Goal: Check status: Check status

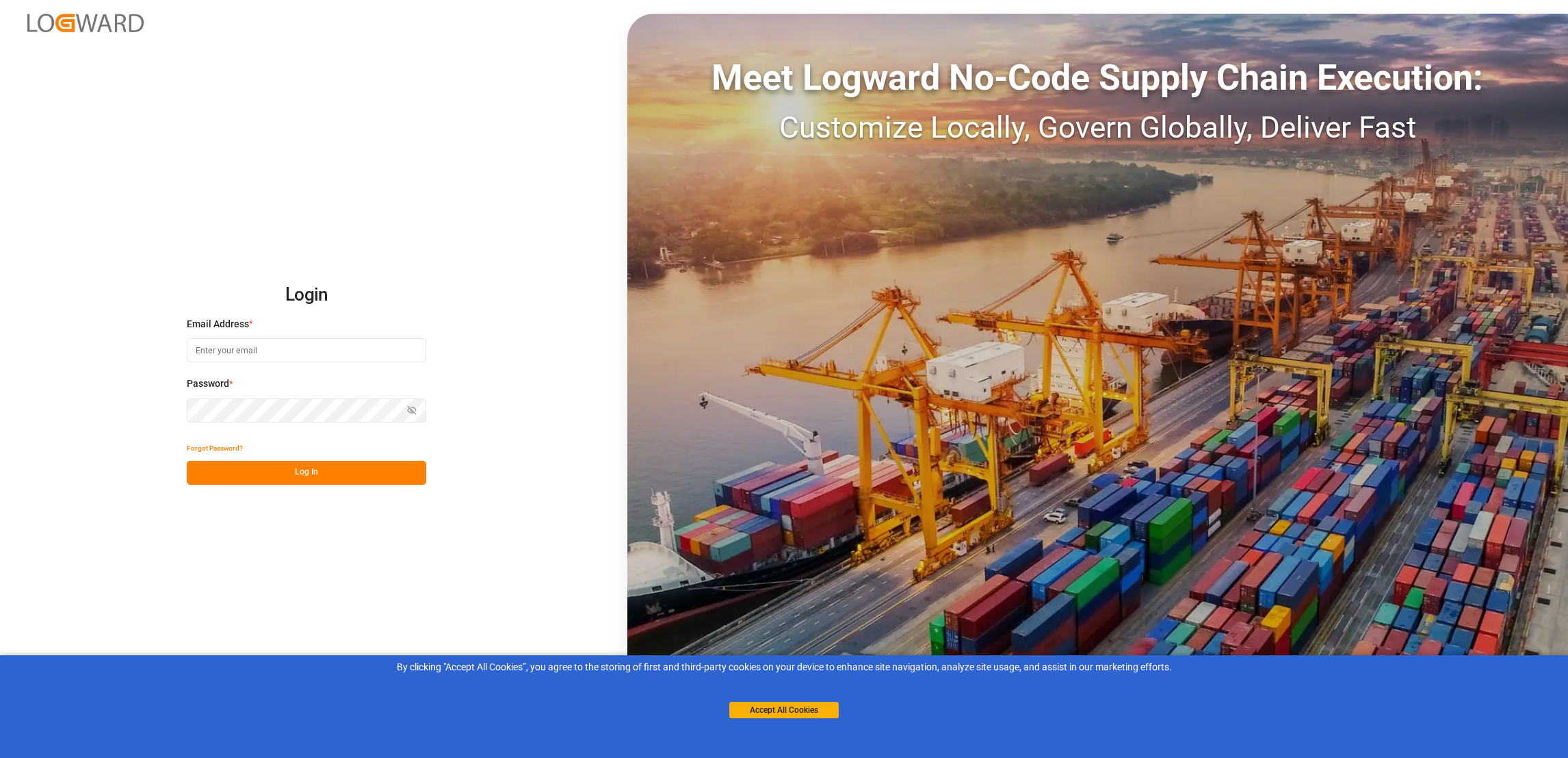
click at [304, 348] on input at bounding box center [307, 350] width 240 height 24
drag, startPoint x: 812, startPoint y: 714, endPoint x: 803, endPoint y: 714, distance: 9.0
click at [812, 714] on button "Accept All Cookies" at bounding box center [784, 710] width 109 height 16
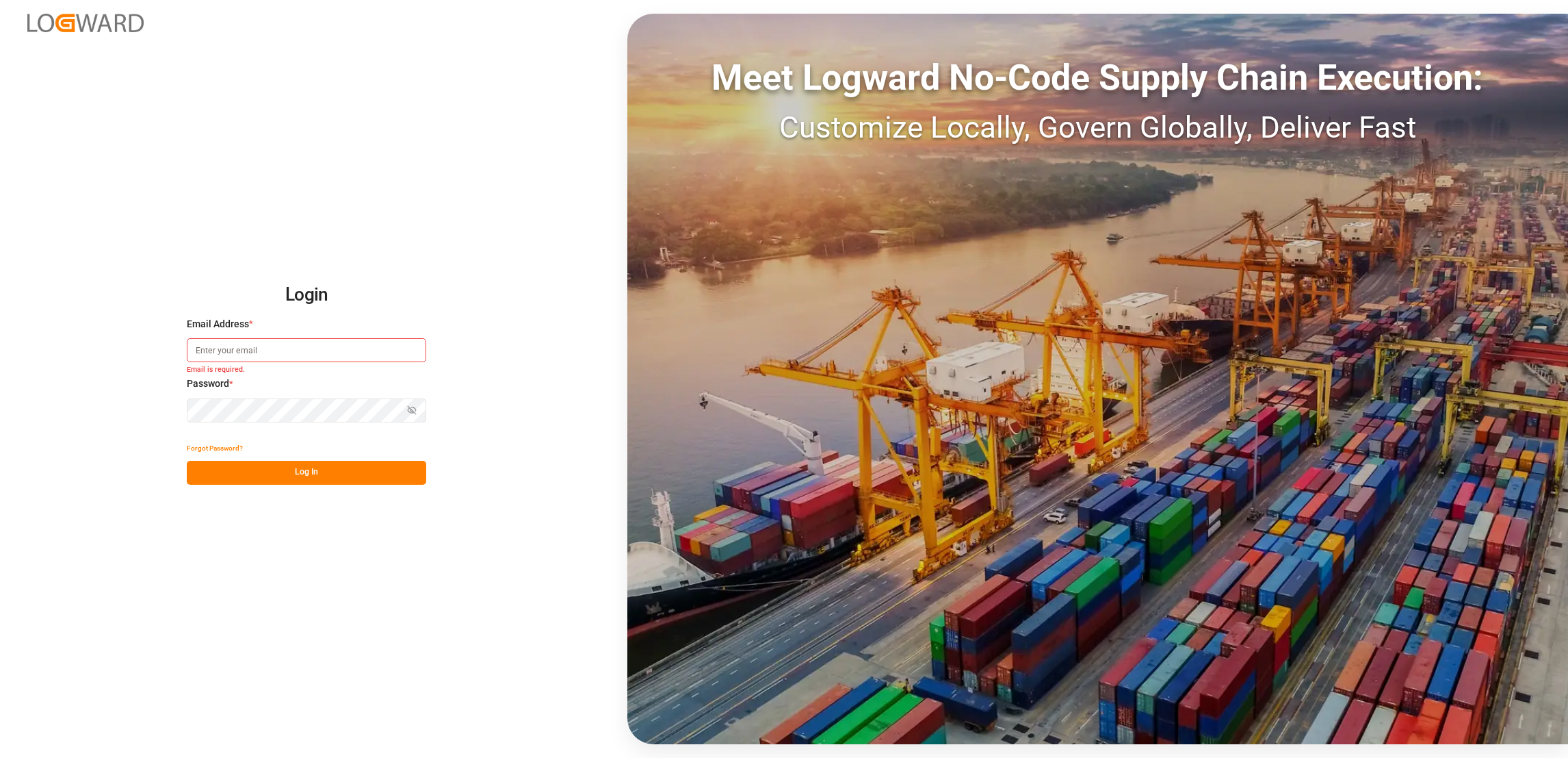
click at [294, 345] on input at bounding box center [307, 350] width 240 height 24
type input "e.lai@lodec.asia"
click at [321, 468] on button "Log In" at bounding box center [307, 473] width 240 height 24
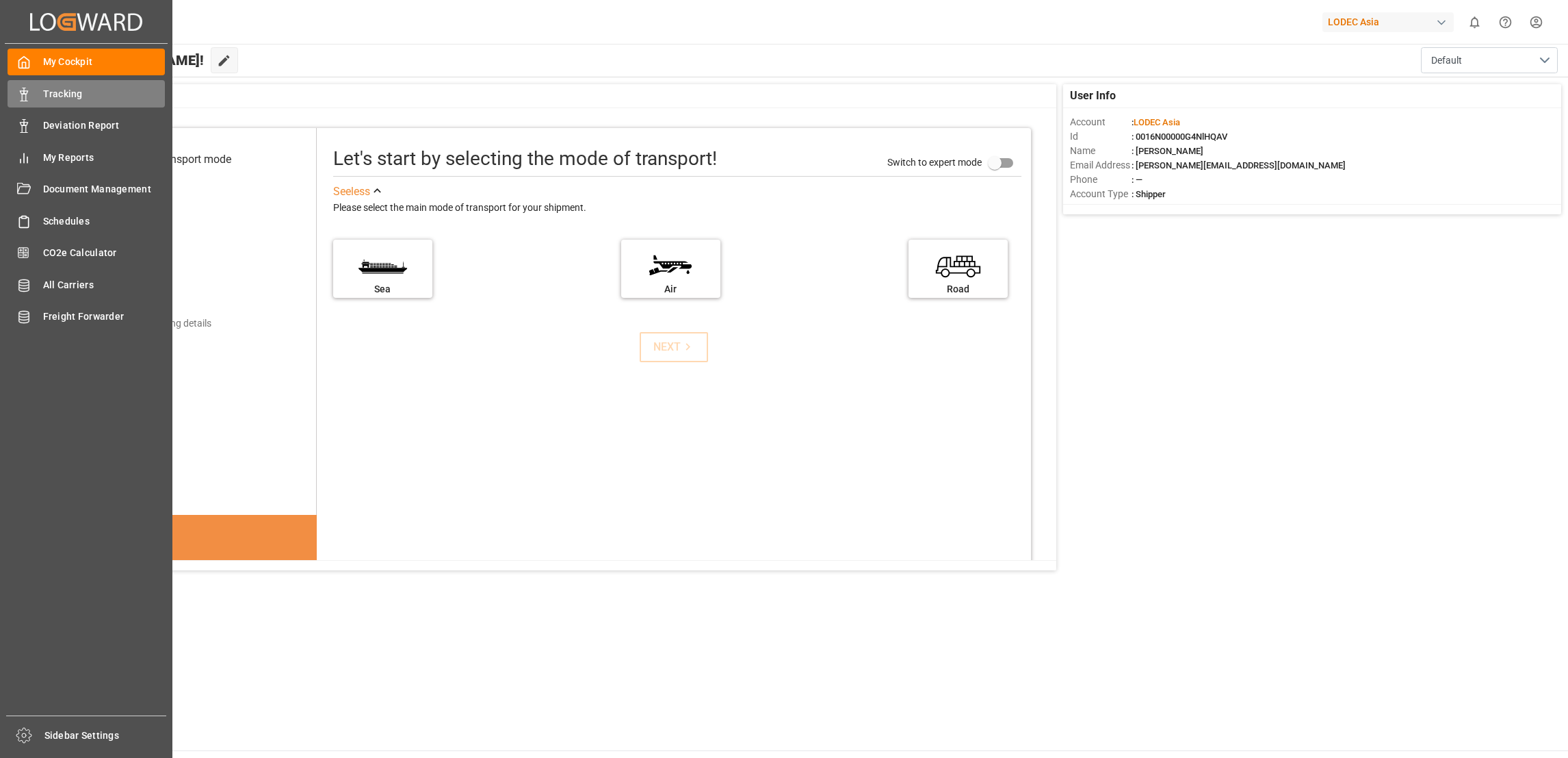
click at [51, 94] on span "Tracking" at bounding box center [104, 94] width 123 height 14
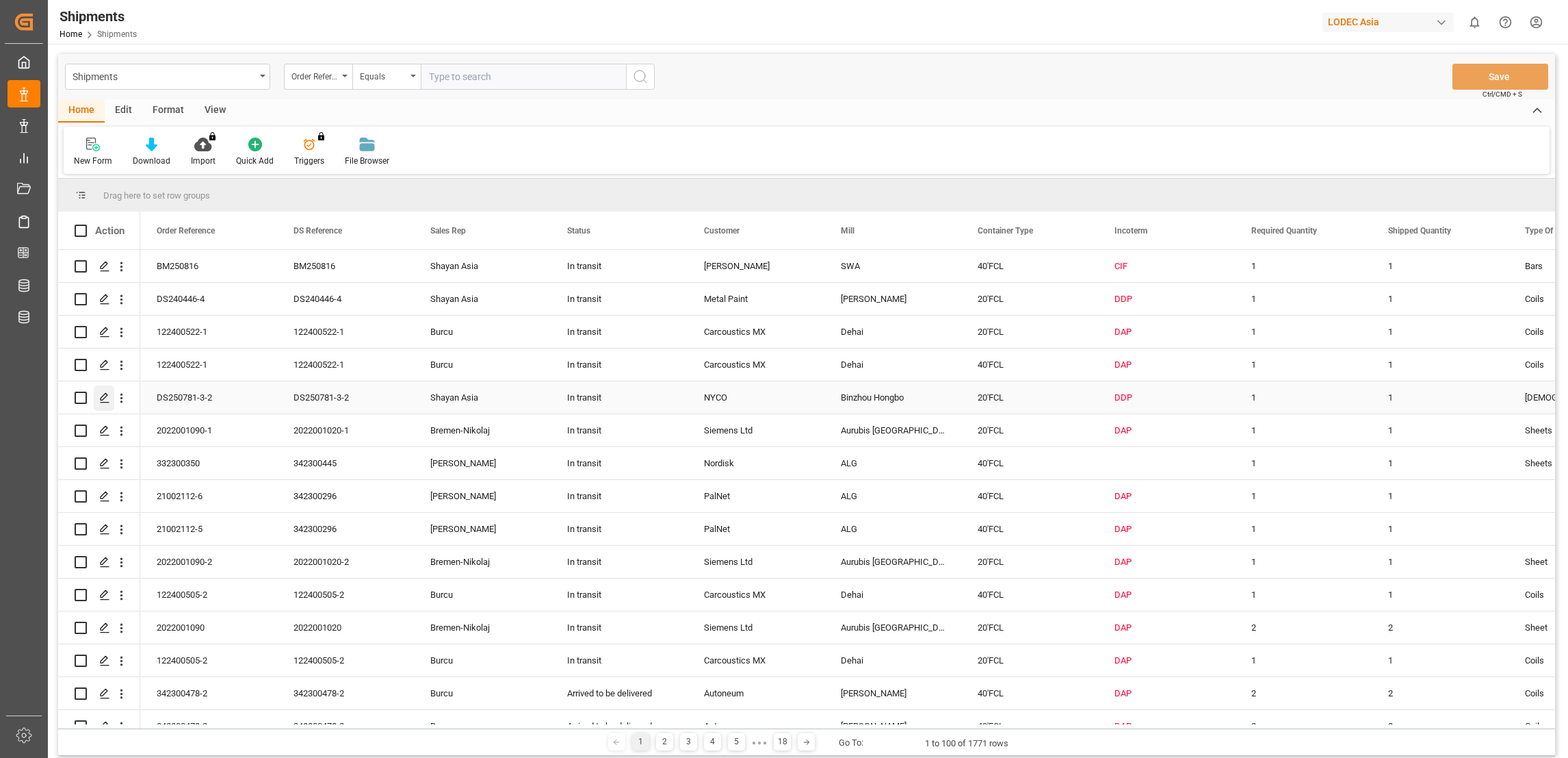
click at [105, 400] on icon "Press SPACE to select this row." at bounding box center [104, 398] width 11 height 11
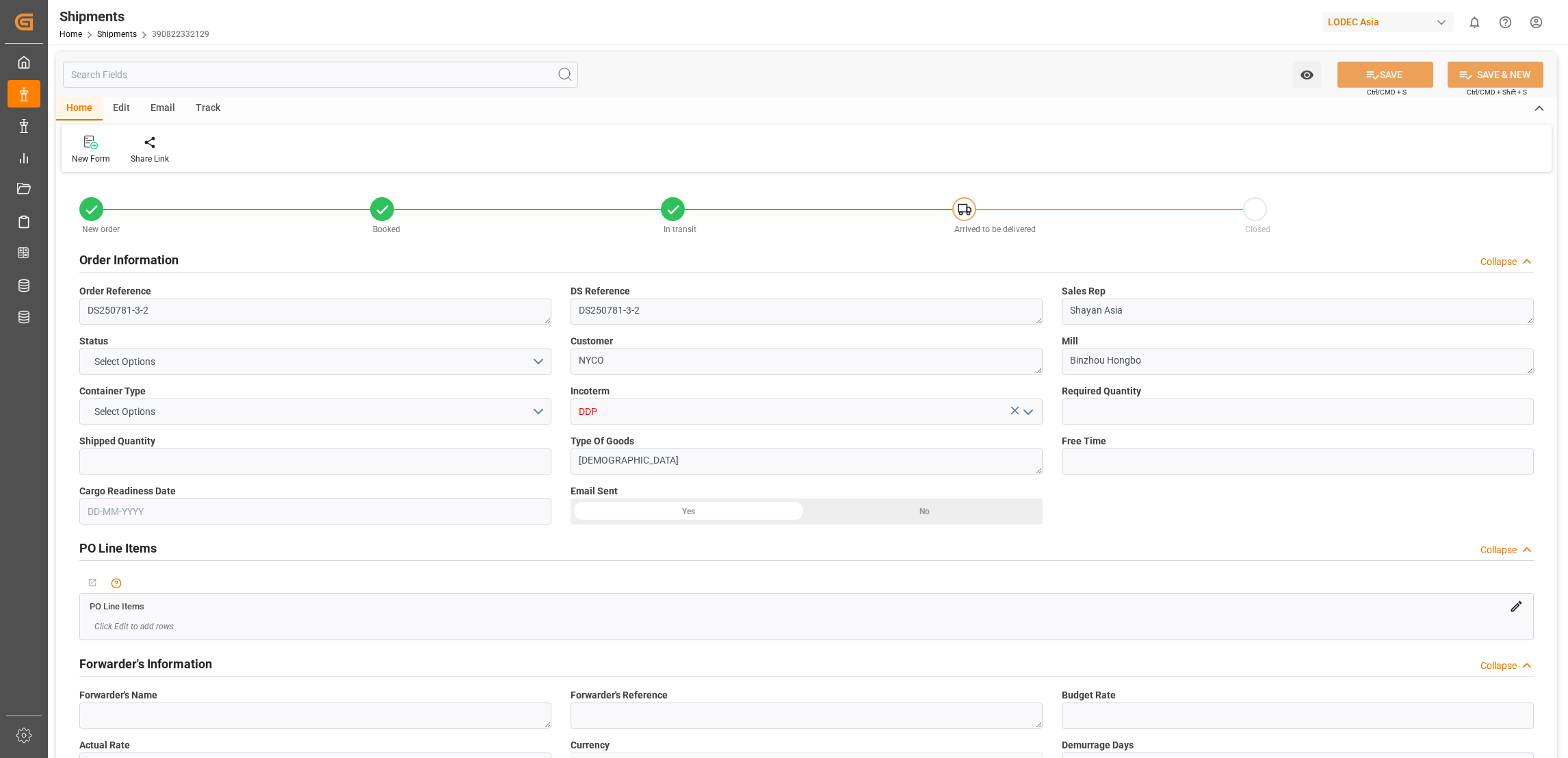
type input "1"
type input "9619919"
type input "CNQDG"
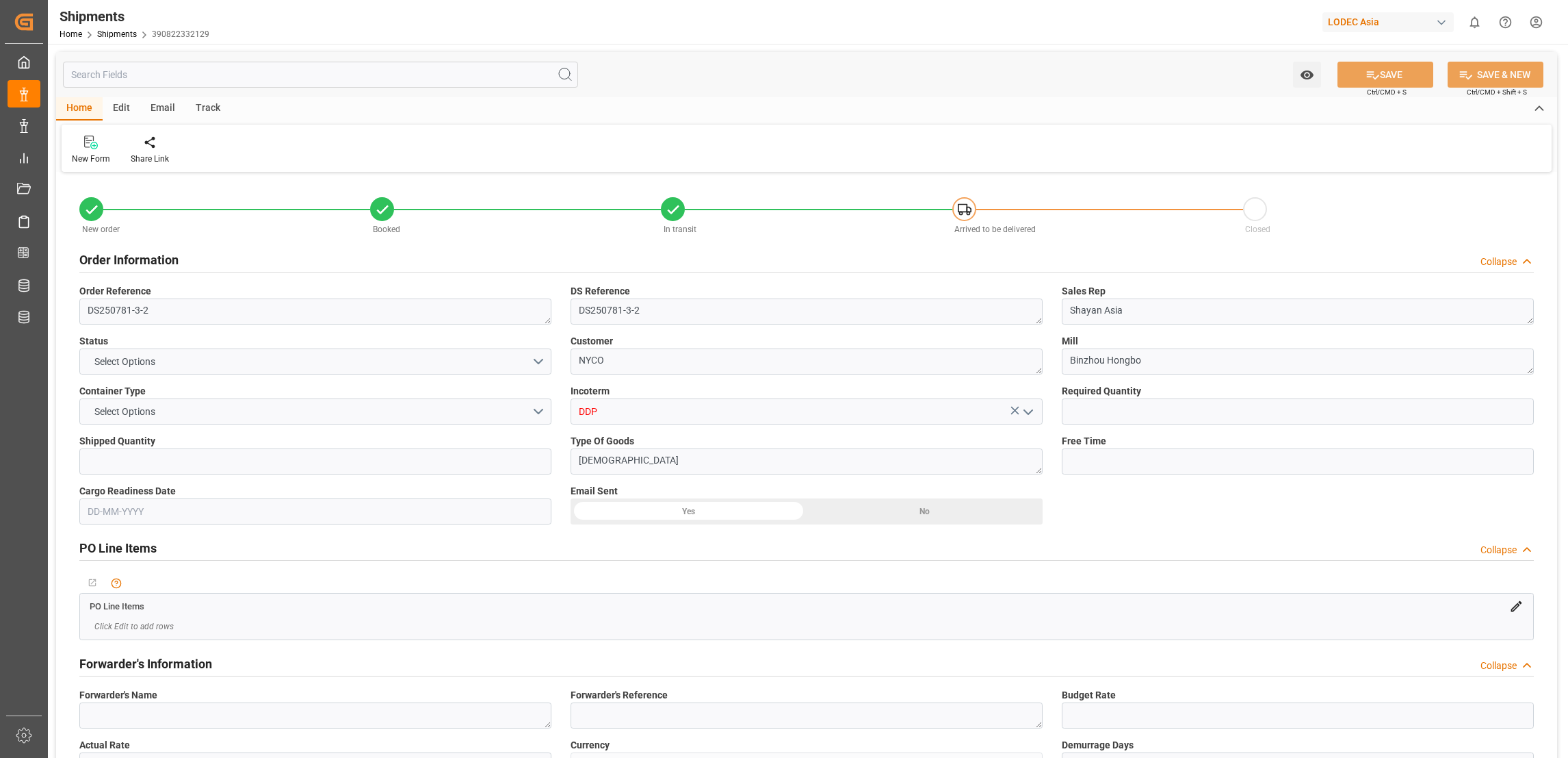
type input "NLRTM"
type input "CNQDG"
type input "NLRTM"
type input "9708875"
type input "25-08-2025 03:25"
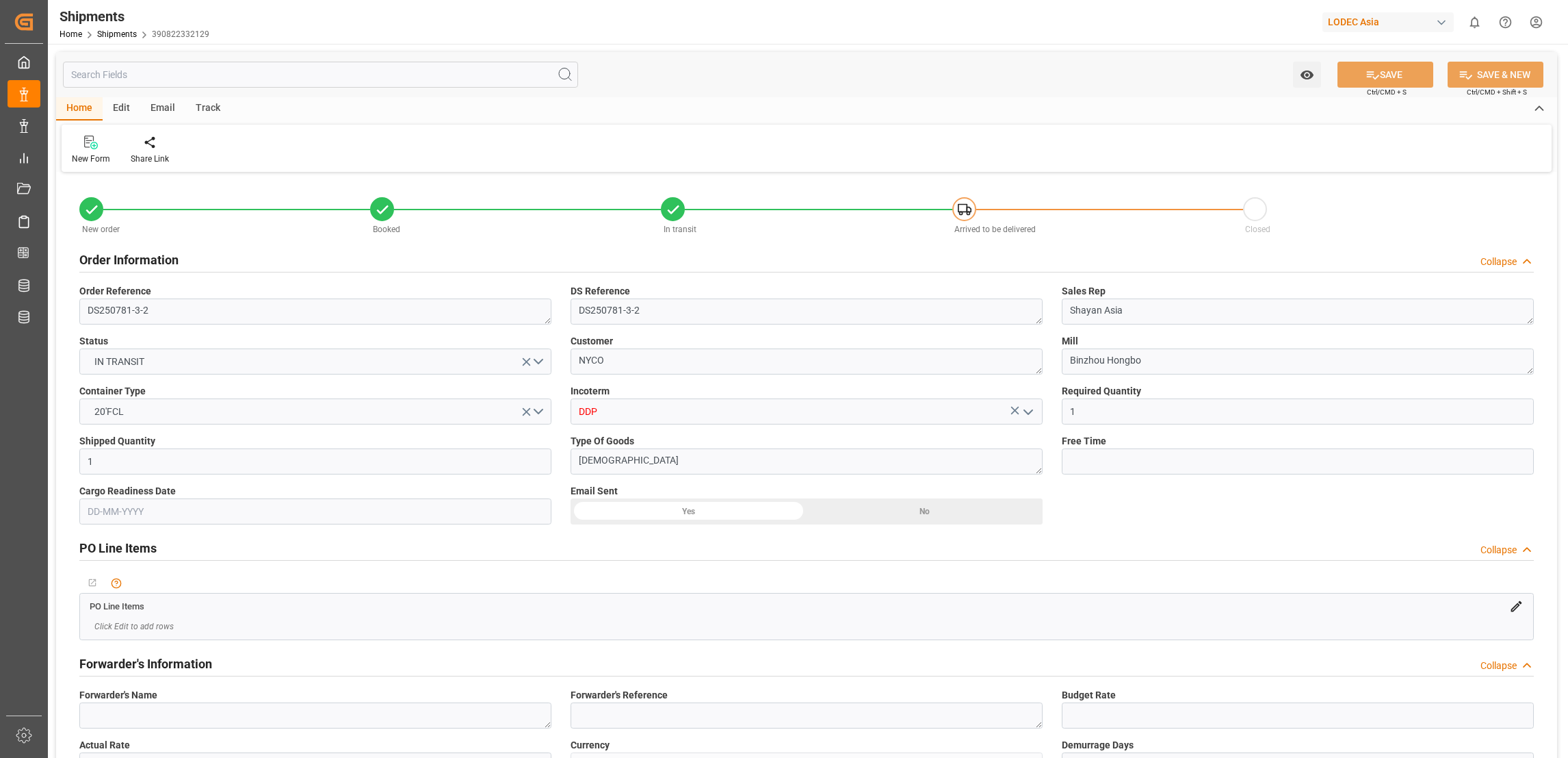
type input "27-08-2025 17:00"
type input "27-08-2025 18:34"
type input "06-10-2025 12:00"
type input "20-08-2025 22:27"
type input "26-08-2025 14:14"
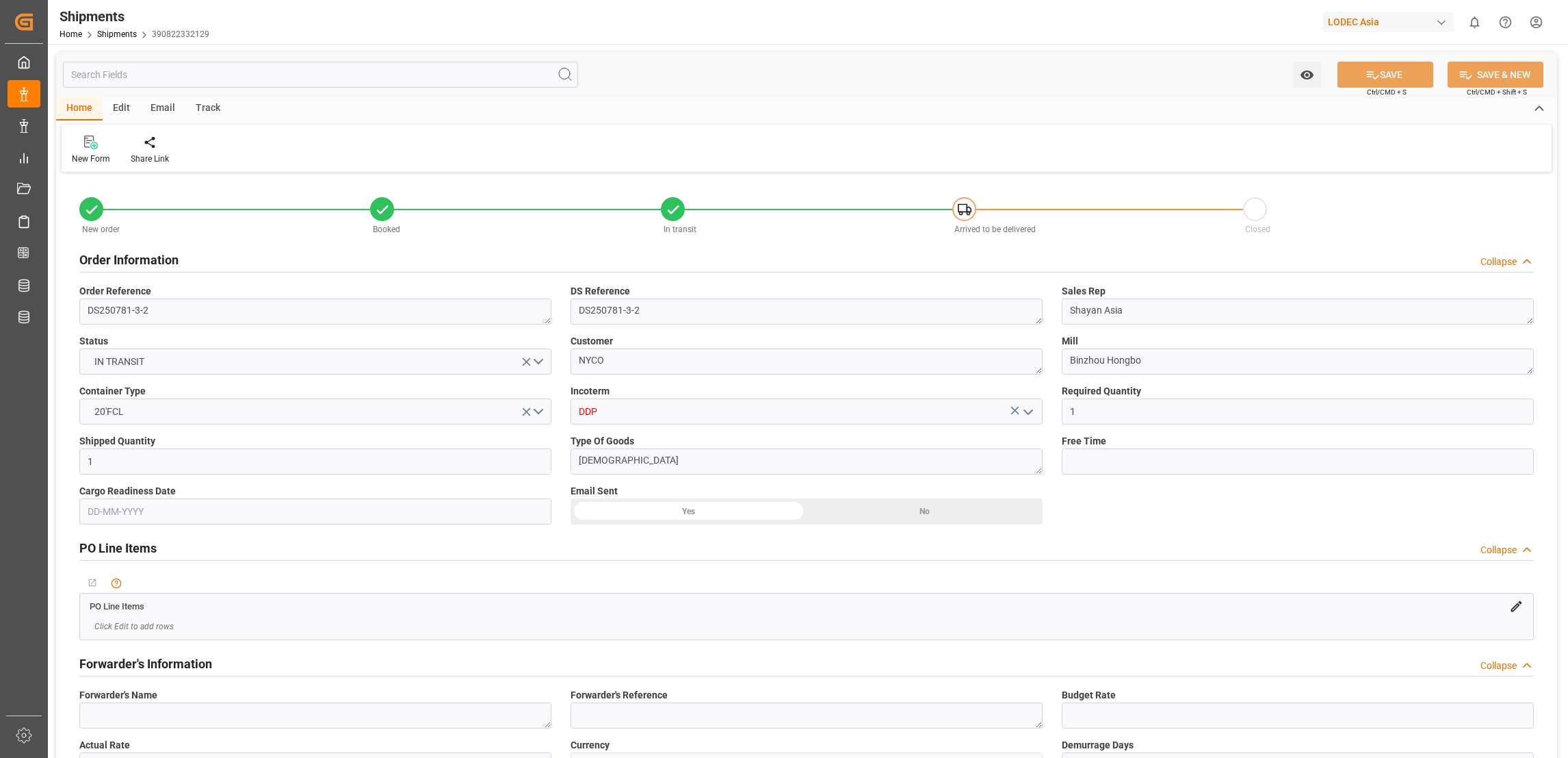
type input "27-08-2025 17:00"
type input "27-08-2025 19:11"
type input "03-09-2025 22:00"
type input "04-09-2025 15:11"
type input "08-09-2025 06:00"
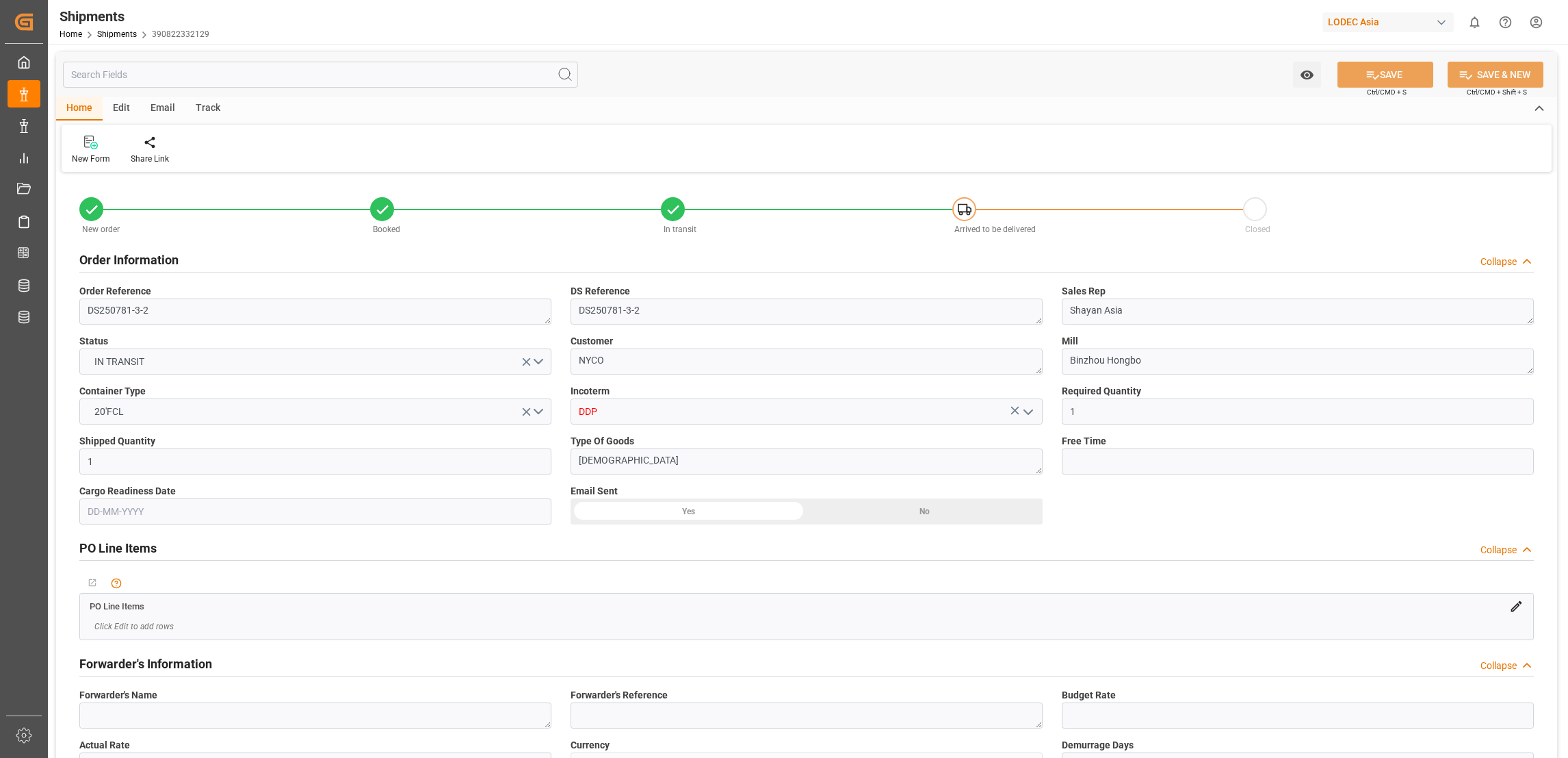
type input "06-10-2025 12:00"
type input "07-10-2025 11:20"
type input "11-10-2025 11:20"
click at [208, 106] on div "Track" at bounding box center [208, 109] width 45 height 23
click at [91, 157] on div "Tracking" at bounding box center [88, 159] width 32 height 13
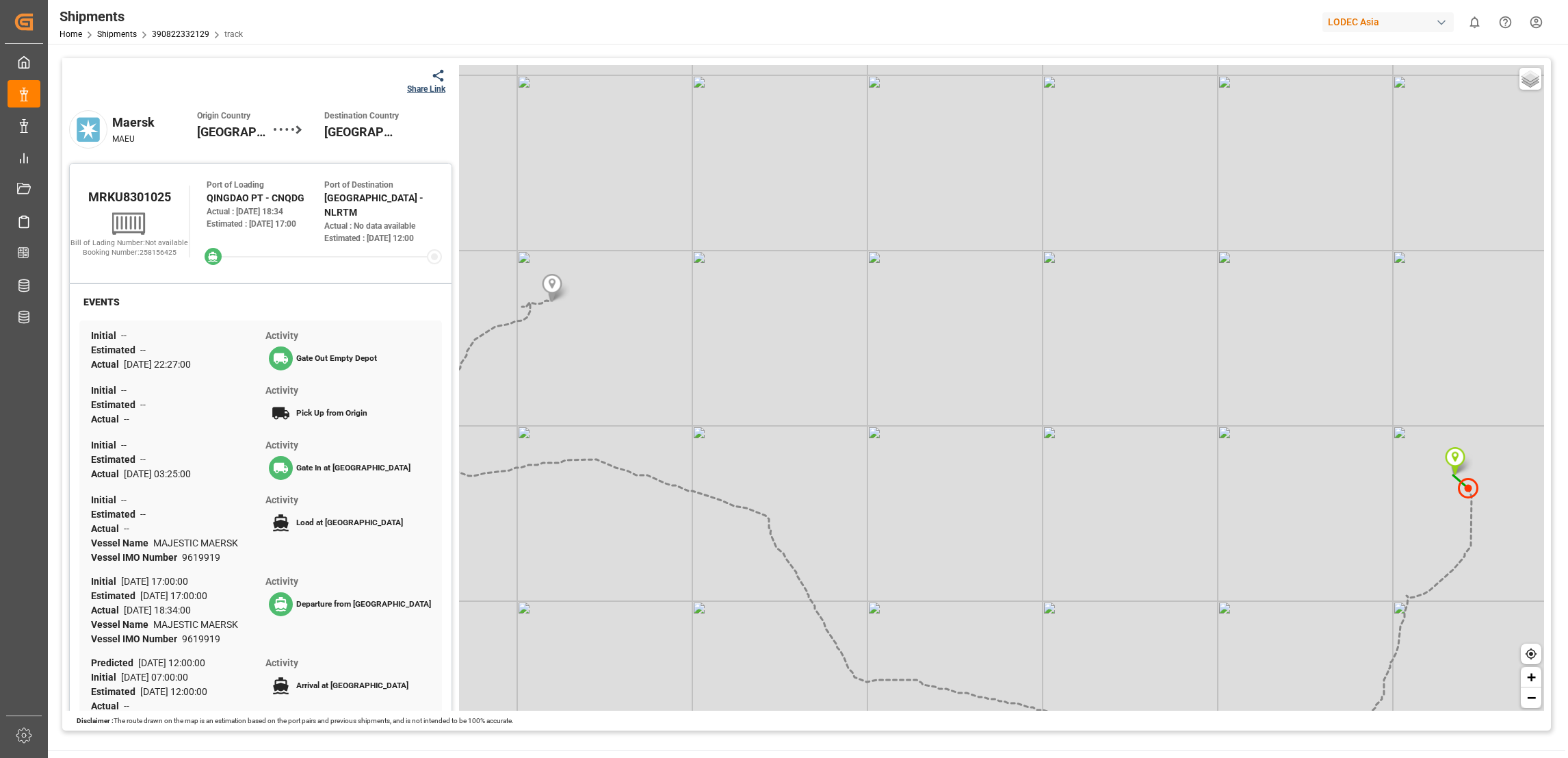
click at [434, 77] on icon at bounding box center [438, 75] width 14 height 14
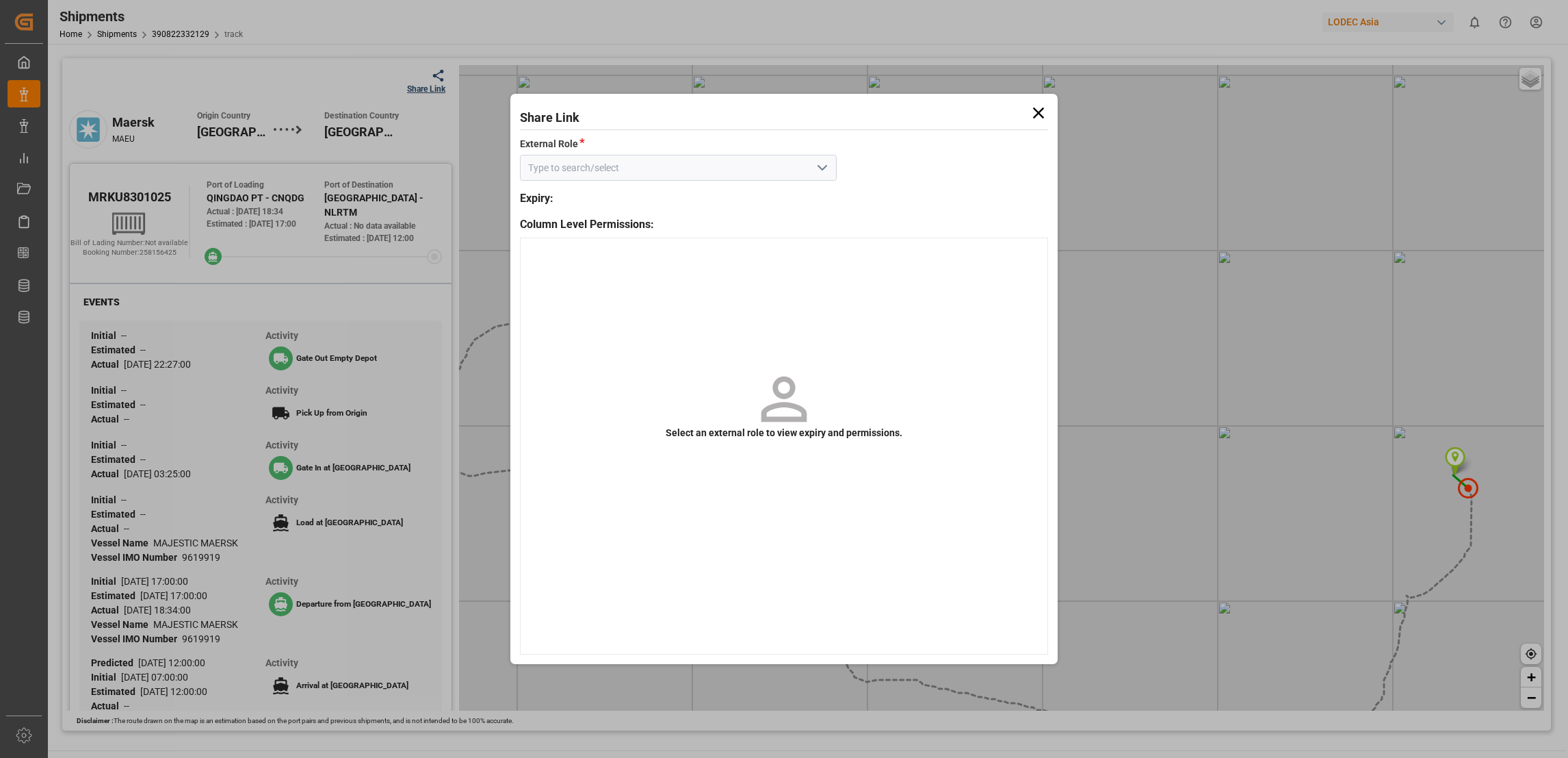
click at [819, 165] on icon "open menu" at bounding box center [822, 168] width 16 height 16
click at [638, 198] on div "Default tracking role" at bounding box center [679, 198] width 316 height 31
type input "Default tracking role"
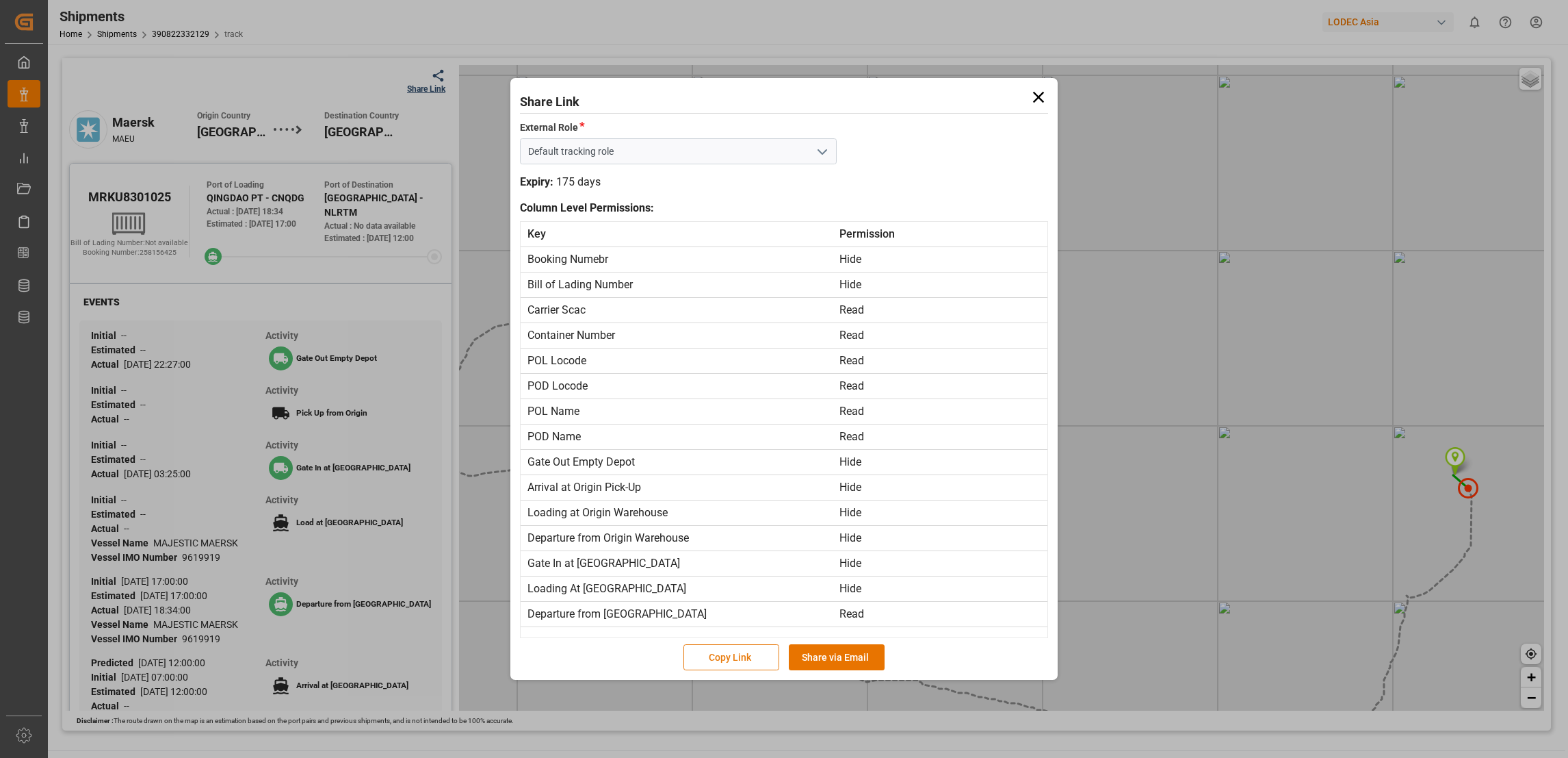
click at [749, 660] on button "Copy Link" at bounding box center [732, 657] width 96 height 26
click at [1036, 94] on icon at bounding box center [1038, 97] width 11 height 11
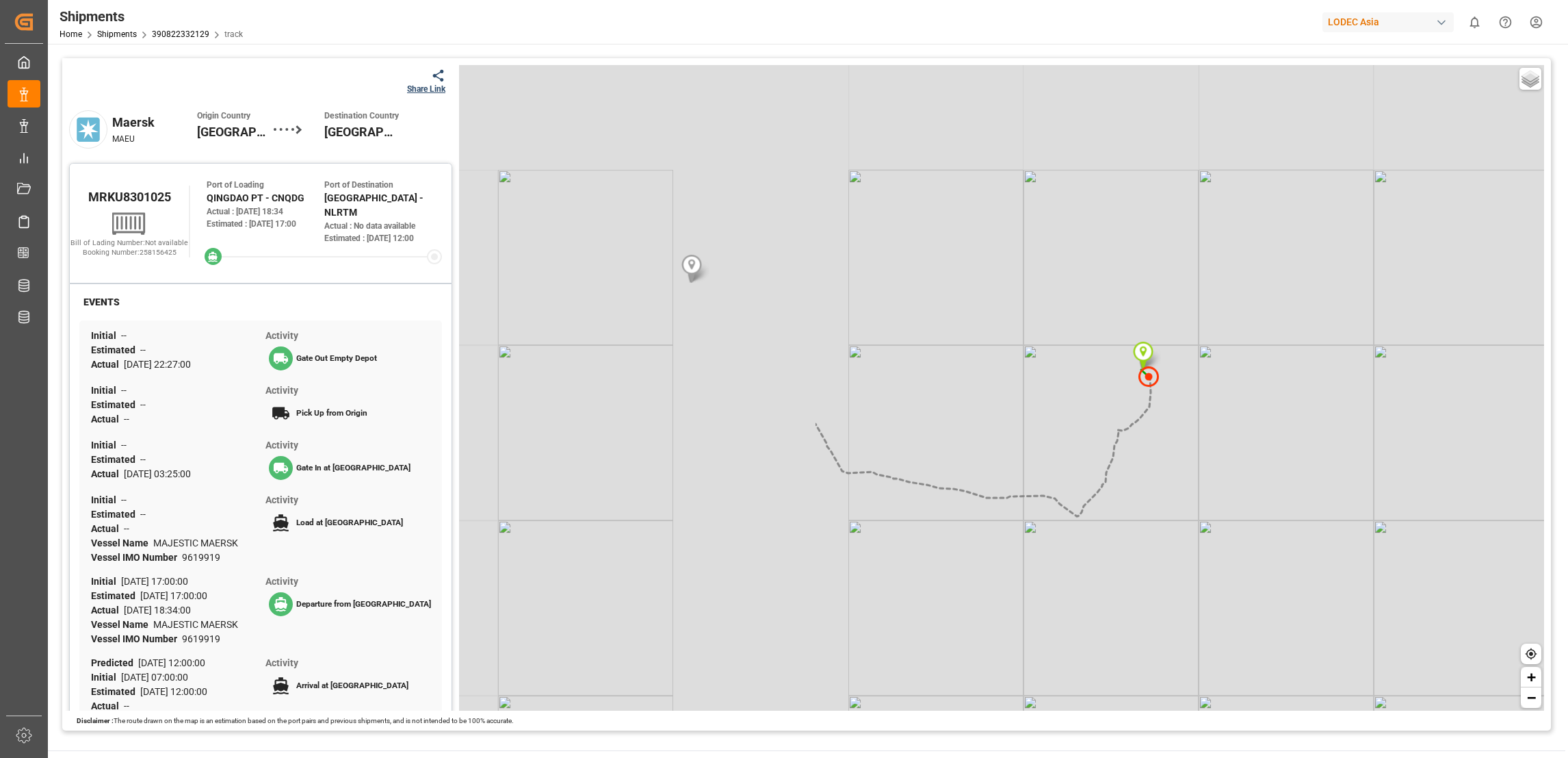
drag, startPoint x: 769, startPoint y: 330, endPoint x: 1206, endPoint y: 428, distance: 447.9
click at [1206, 428] on div "Basic Grayscale Streets Dark + −" at bounding box center [1002, 387] width 1085 height 646
